Goal: Transaction & Acquisition: Subscribe to service/newsletter

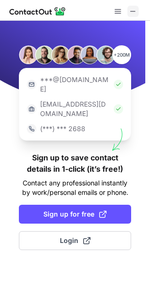
click at [136, 10] on span at bounding box center [133, 12] width 8 height 8
click at [46, 11] on img at bounding box center [37, 11] width 57 height 11
click at [26, 11] on img at bounding box center [37, 11] width 57 height 11
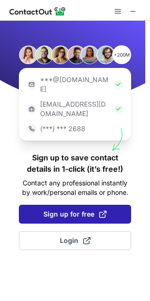
click at [68, 210] on span "Sign up for free" at bounding box center [74, 214] width 63 height 9
